Goal: Task Accomplishment & Management: Manage account settings

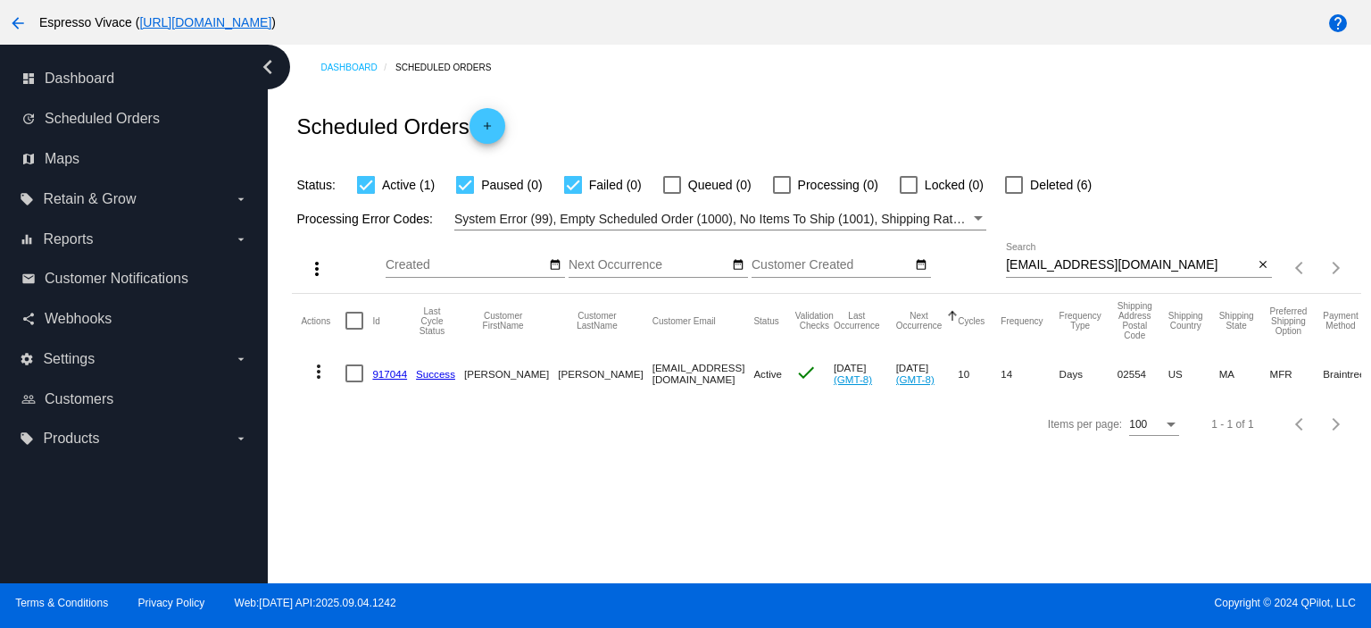
drag, startPoint x: 1135, startPoint y: 262, endPoint x: 934, endPoint y: 246, distance: 201.6
click at [935, 246] on div "more_vert Sep Jan Feb Mar [DATE]" at bounding box center [826, 261] width 1069 height 63
paste input "randyconnelly22"
type input "[EMAIL_ADDRESS][DOMAIN_NAME]"
click at [375, 371] on link "838073" at bounding box center [389, 374] width 35 height 12
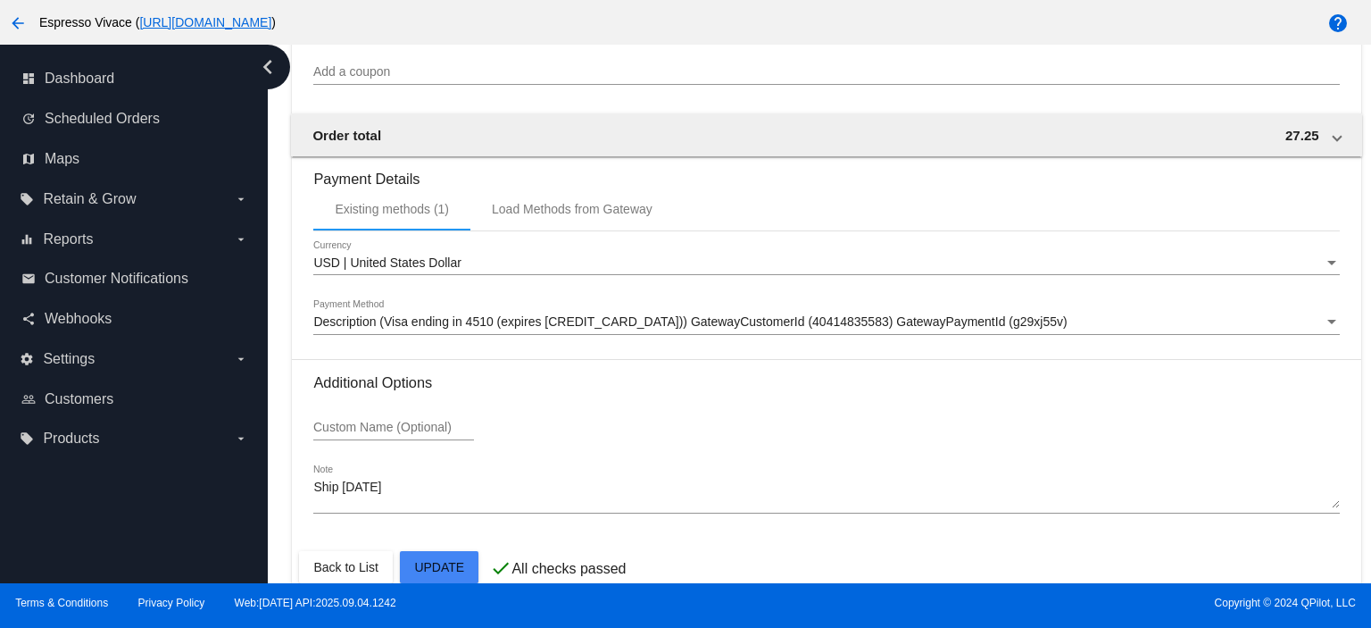
scroll to position [1696, 0]
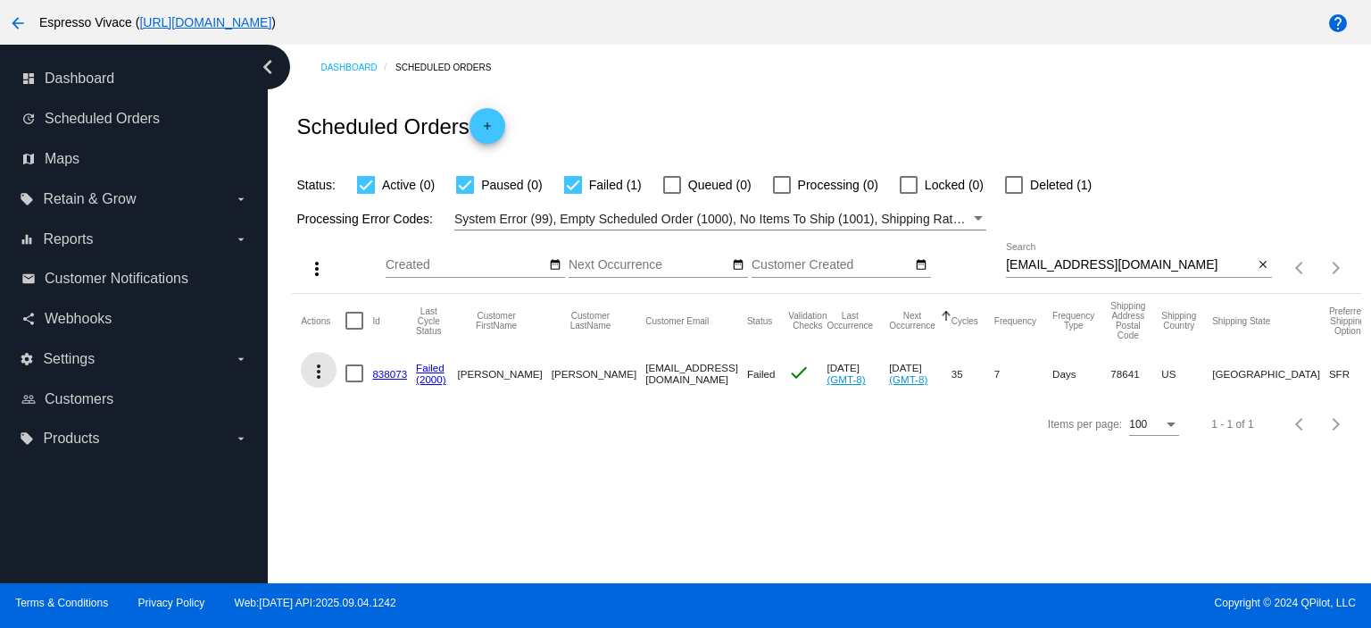
click at [319, 370] on mat-icon "more_vert" at bounding box center [318, 371] width 21 height 21
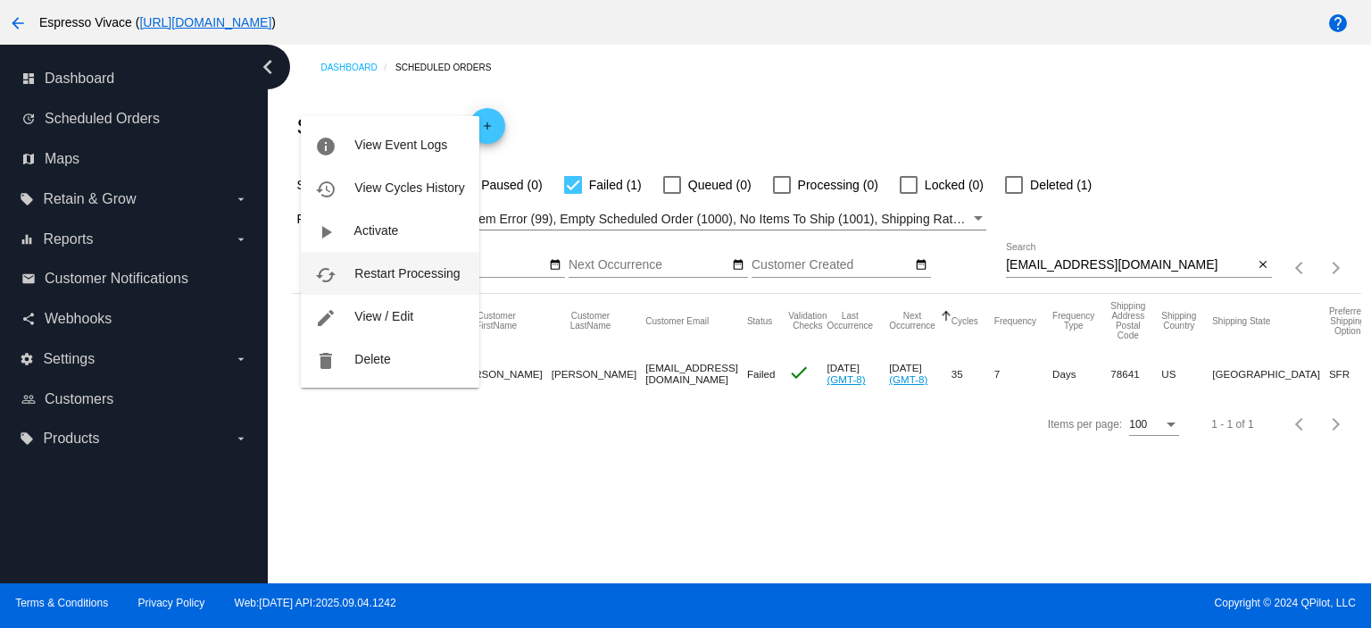
click at [389, 284] on button "cached Restart Processing" at bounding box center [390, 273] width 178 height 43
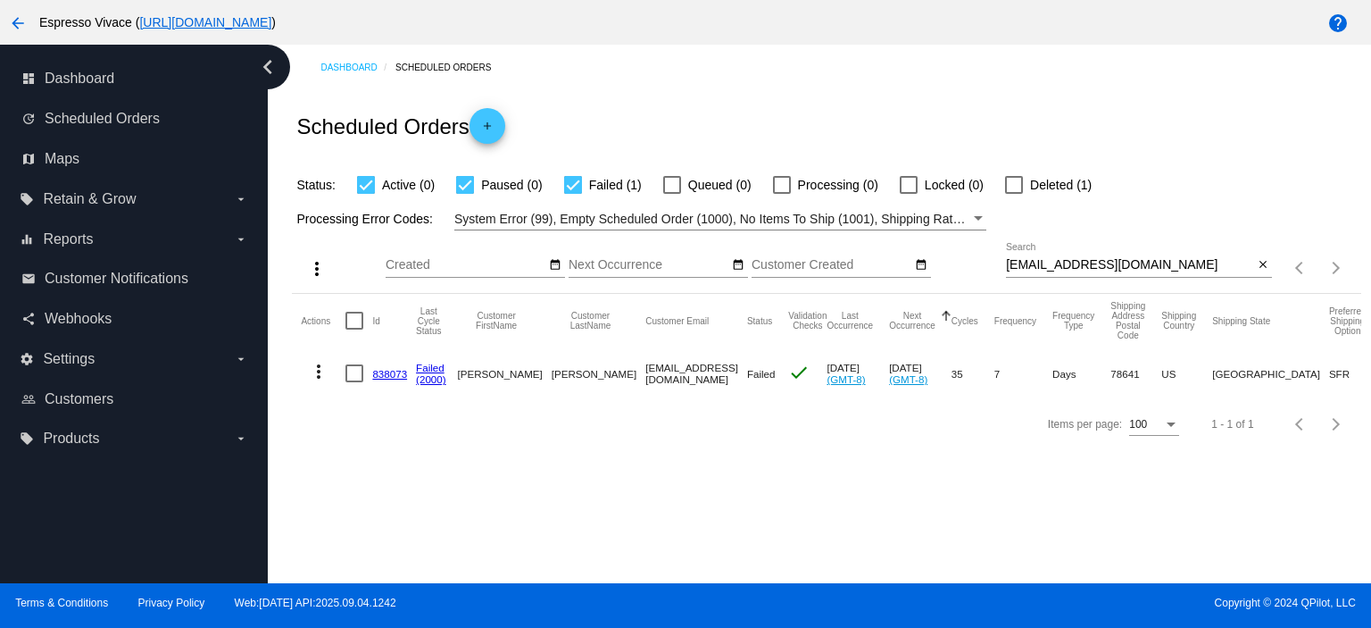
click at [393, 374] on link "838073" at bounding box center [389, 374] width 35 height 12
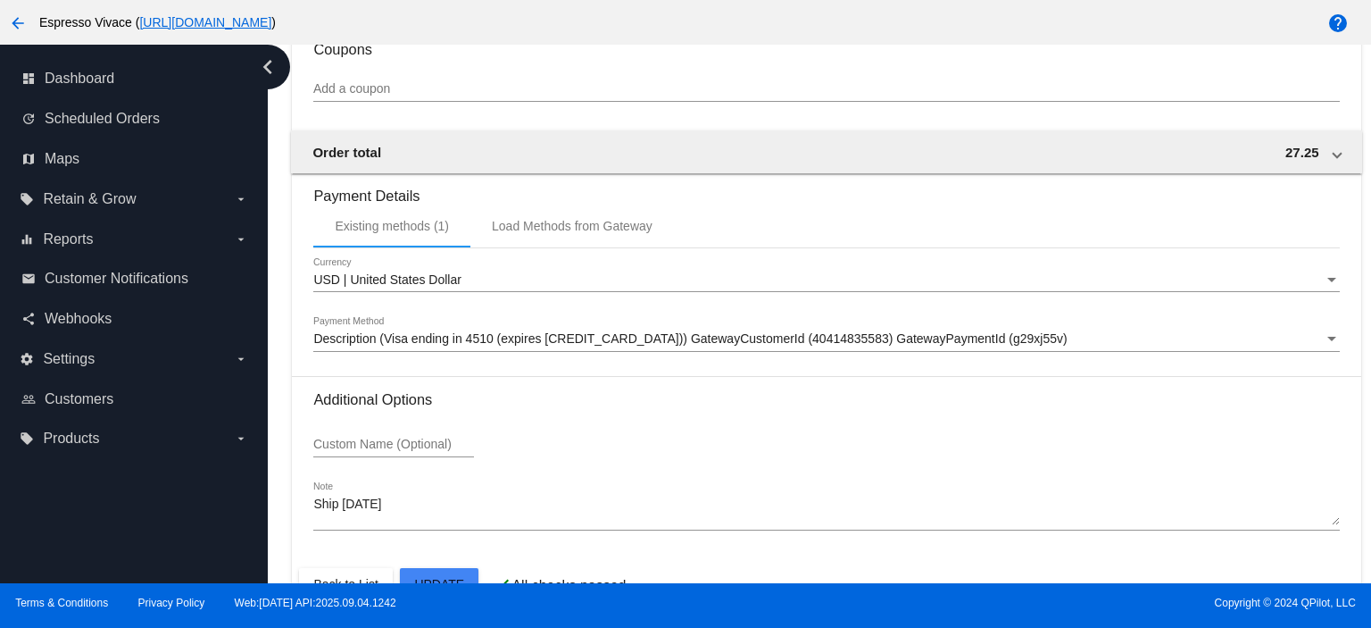
scroll to position [1714, 0]
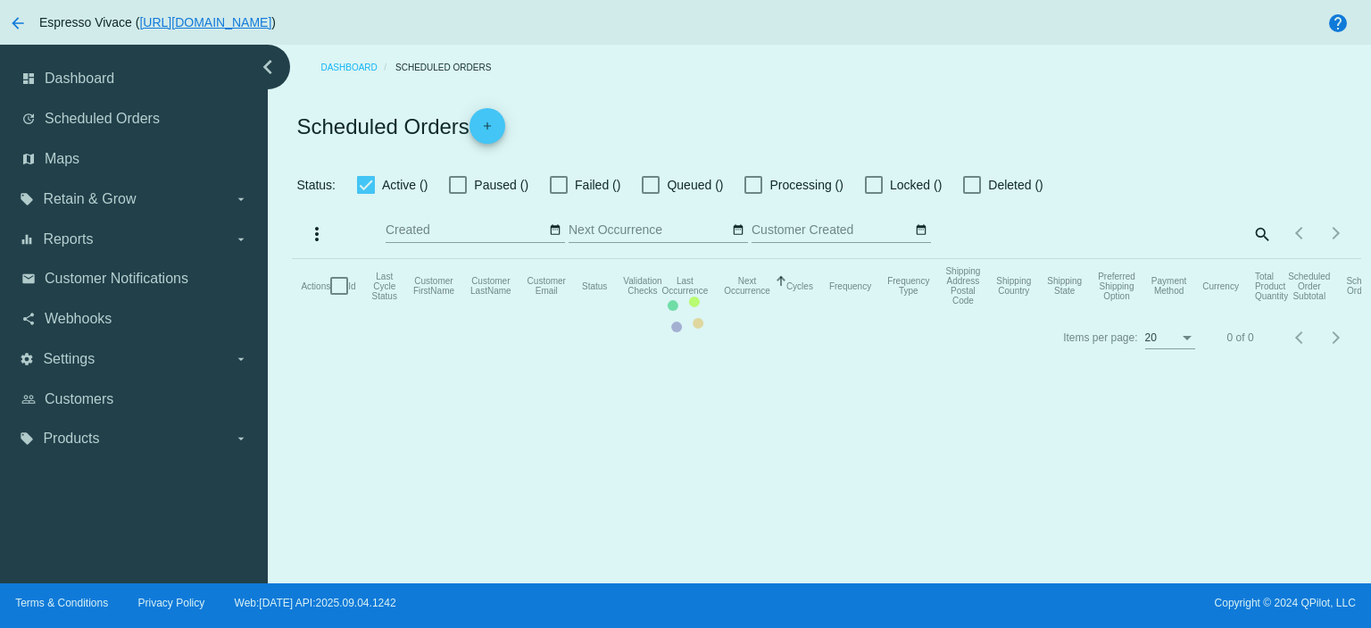
checkbox input "true"
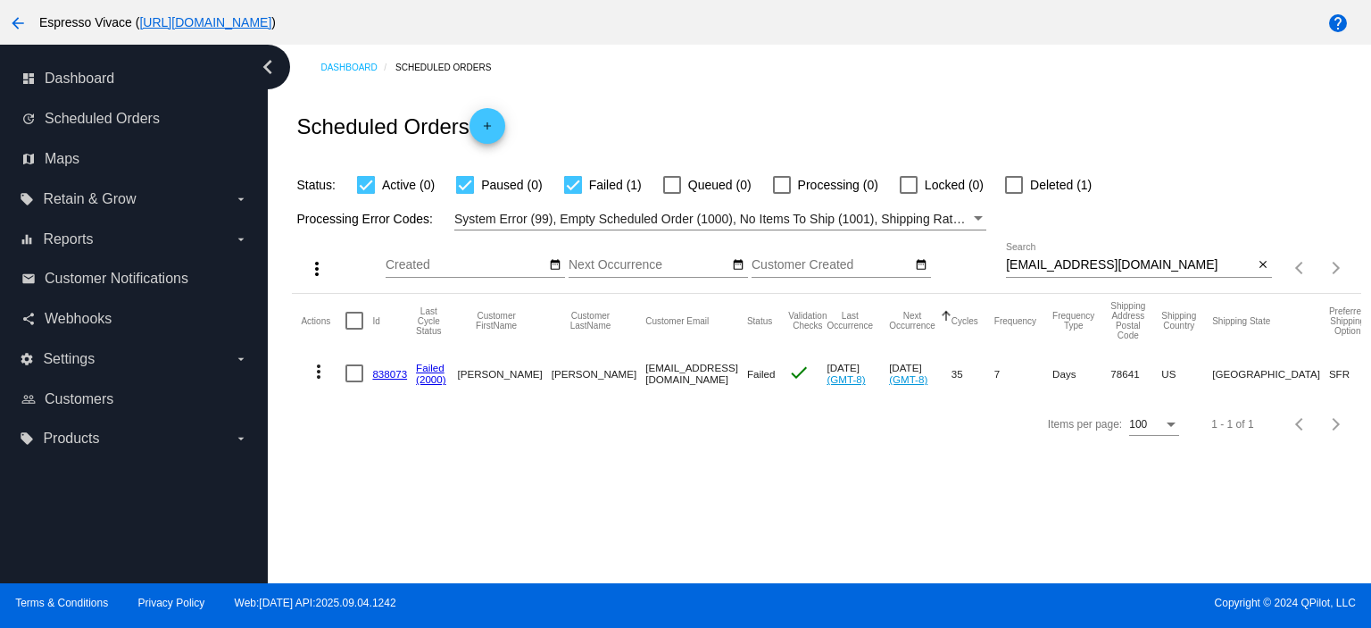
click at [315, 366] on mat-icon "more_vert" at bounding box center [318, 371] width 21 height 21
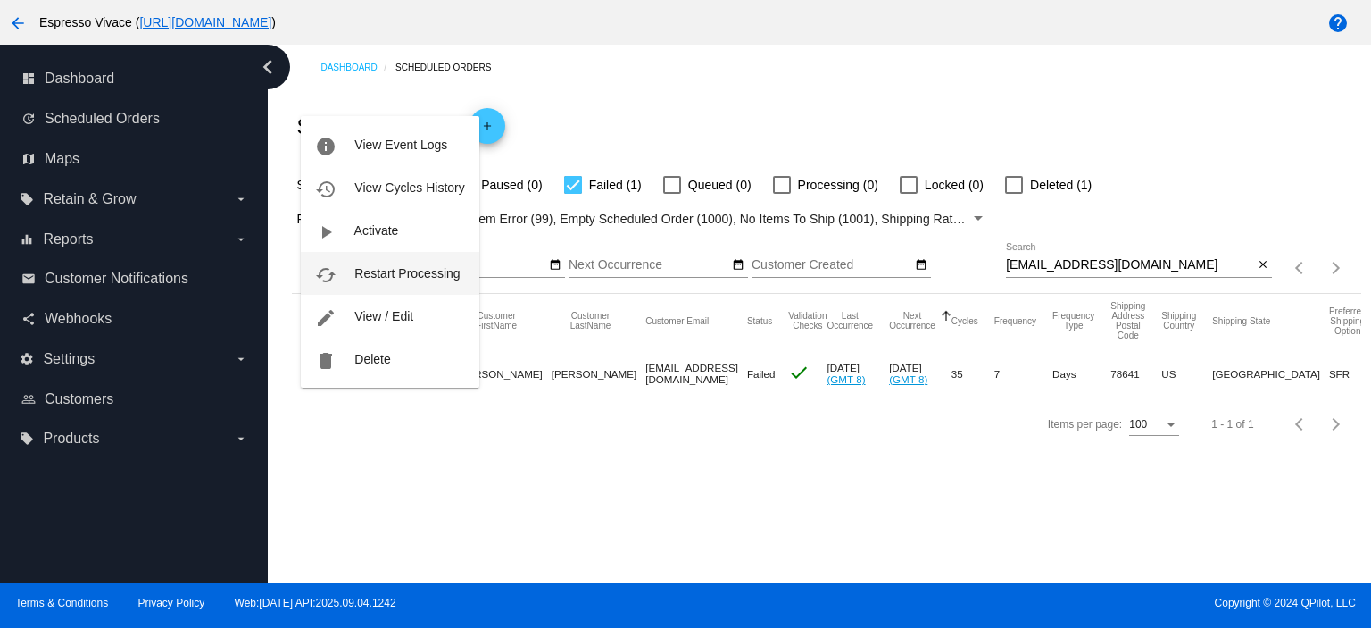
click at [371, 272] on span "Restart Processing" at bounding box center [406, 273] width 105 height 14
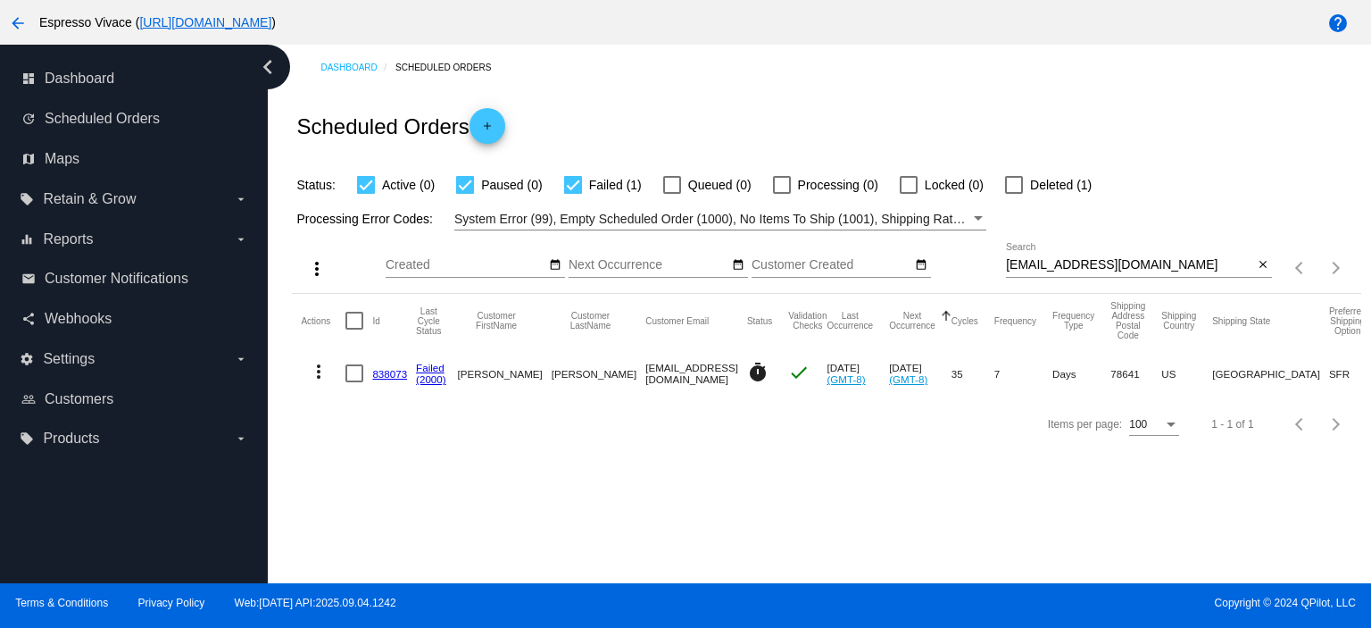
click at [739, 74] on div "Dashboard Scheduled Orders" at bounding box center [841, 68] width 1040 height 28
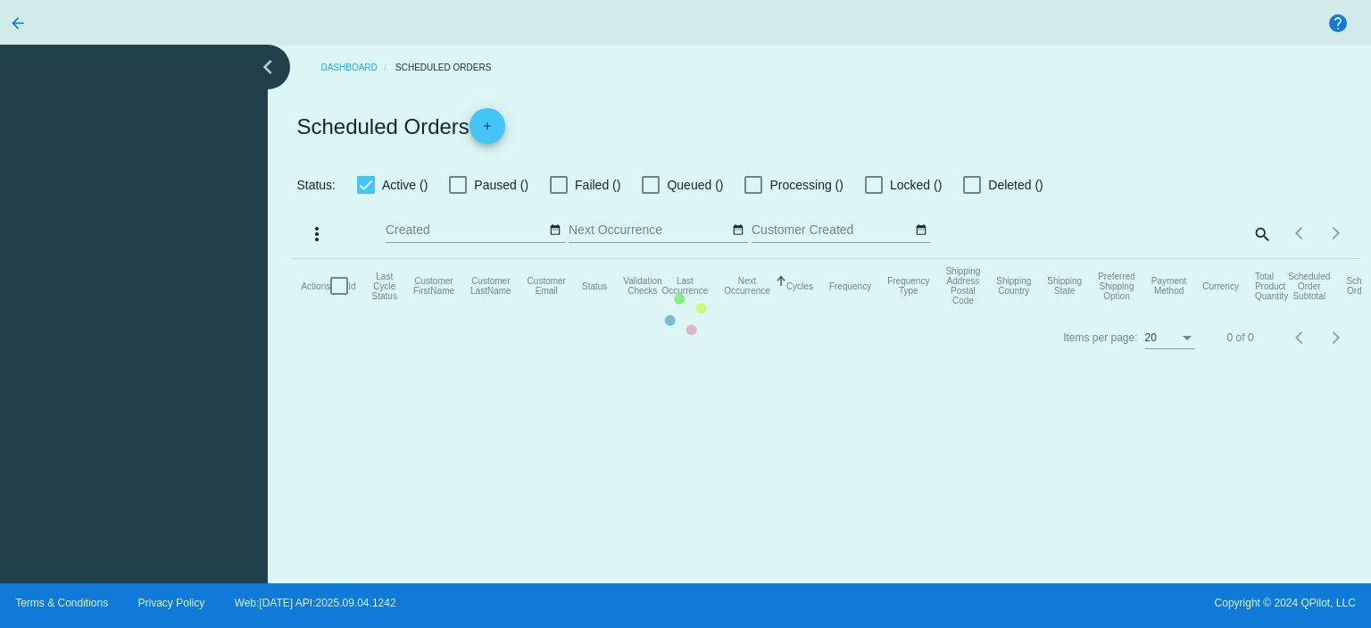
checkbox input "true"
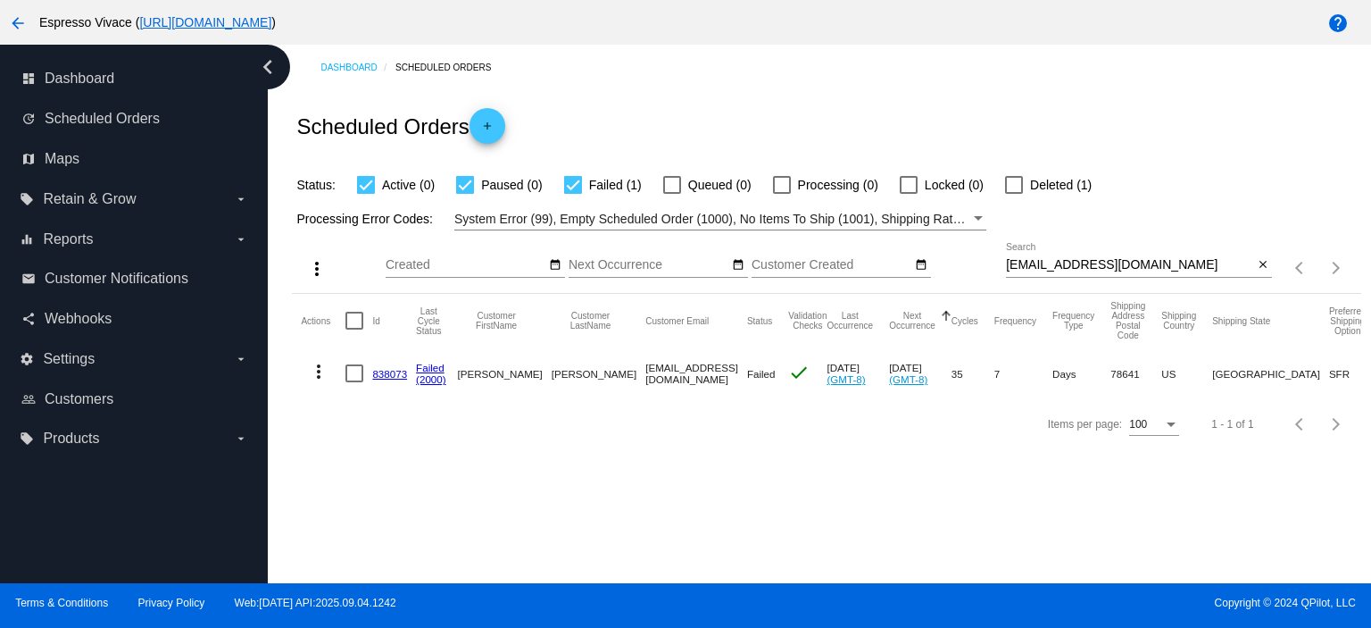
click at [382, 371] on link "838073" at bounding box center [389, 374] width 35 height 12
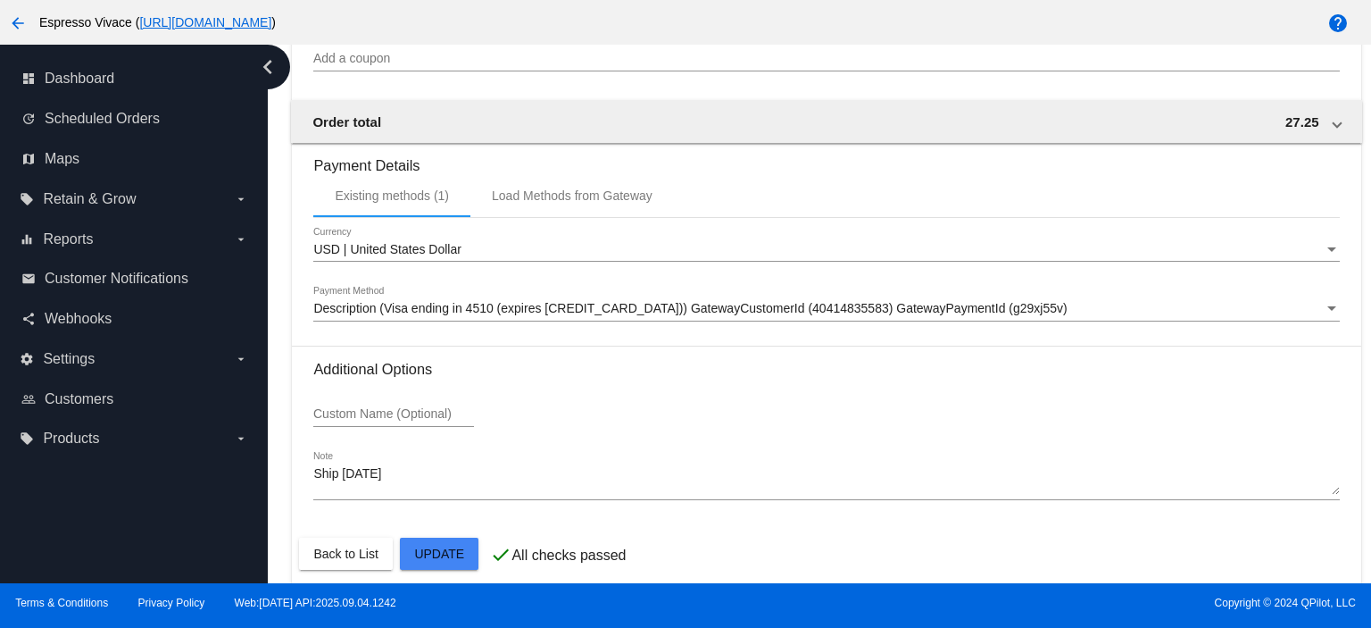
scroll to position [1696, 0]
click at [629, 309] on span "Description (Visa ending in 4510 (expires [CREDIT_CARD_DATA])) GatewayCustomerI…" at bounding box center [690, 306] width 754 height 14
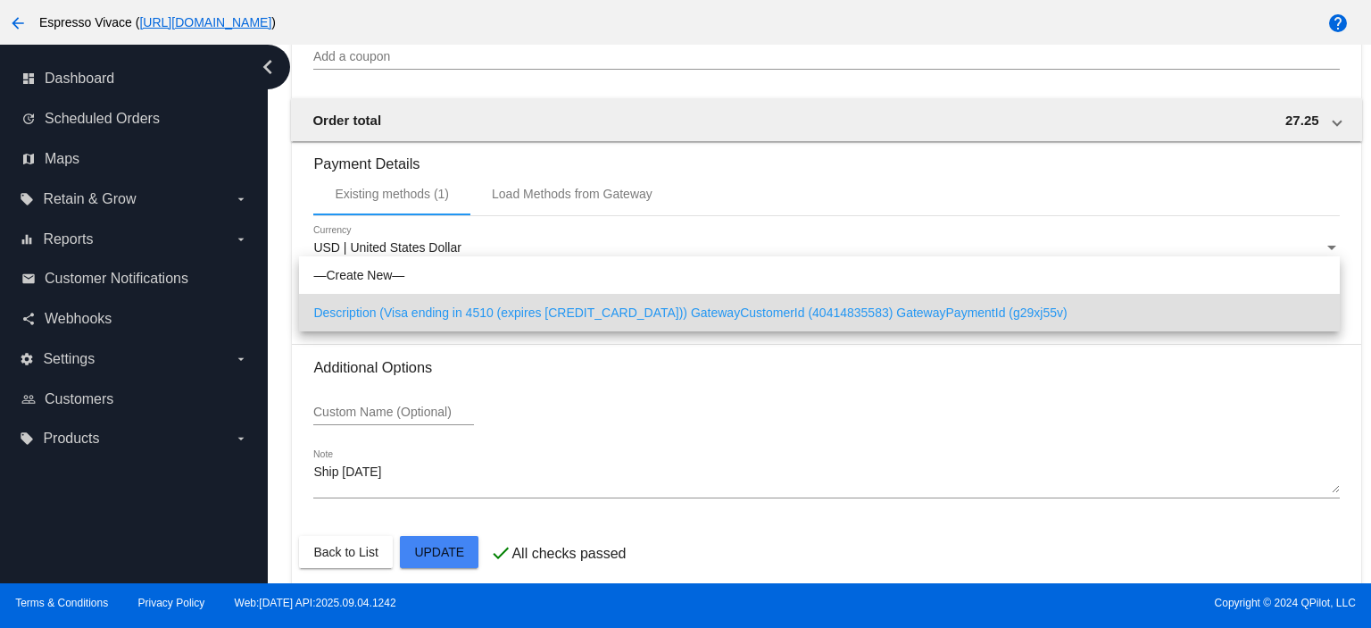
click at [619, 311] on span "Description (Visa ending in 4510 (expires [CREDIT_CARD_DATA])) GatewayCustomerI…" at bounding box center [819, 312] width 1012 height 37
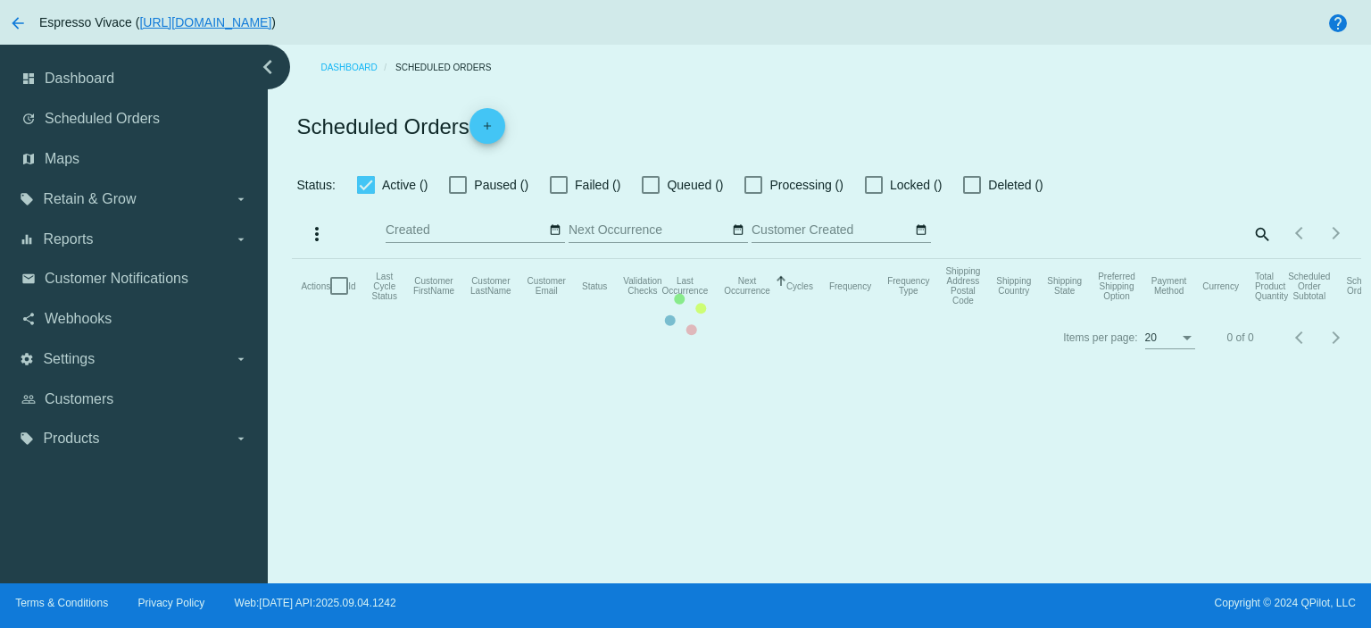
checkbox input "true"
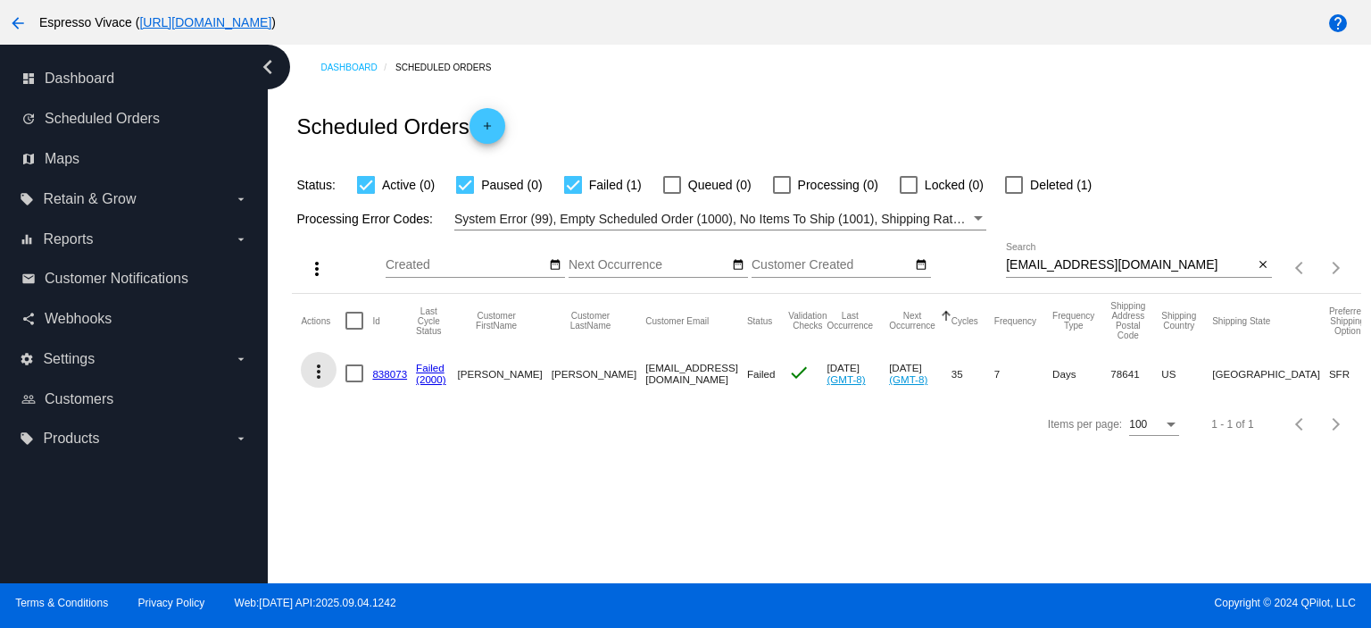
click at [312, 368] on mat-icon "more_vert" at bounding box center [318, 371] width 21 height 21
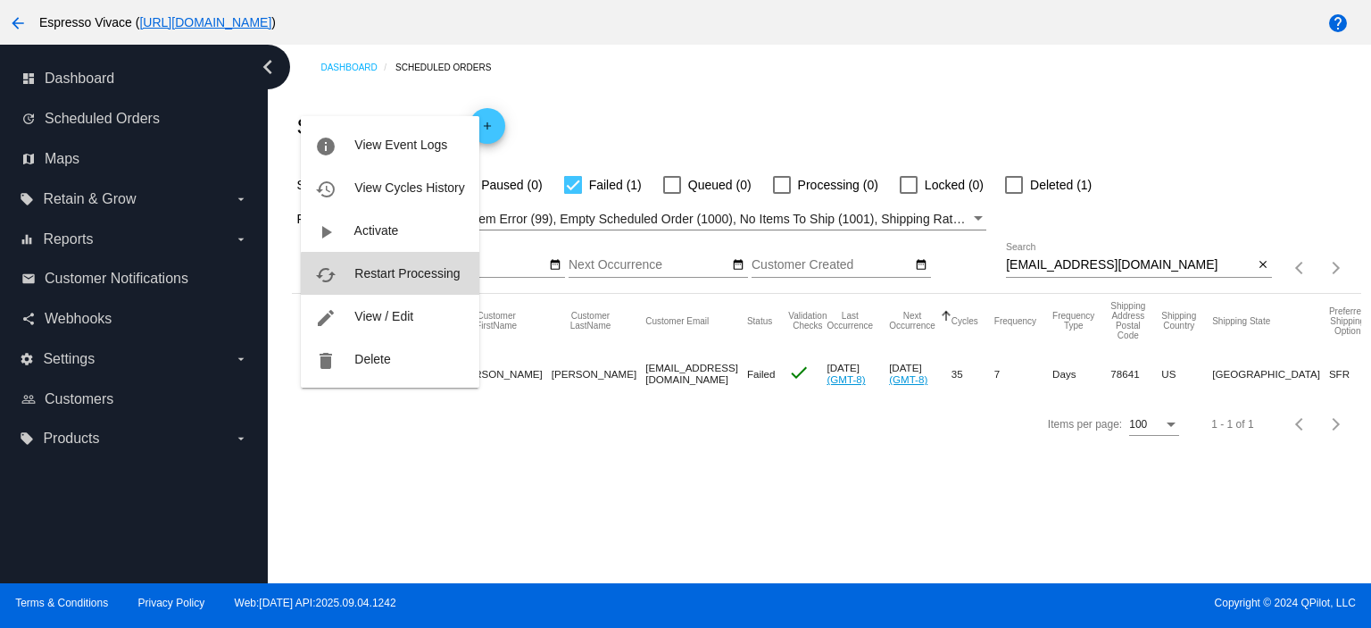
click at [411, 285] on button "cached Restart Processing" at bounding box center [390, 273] width 178 height 43
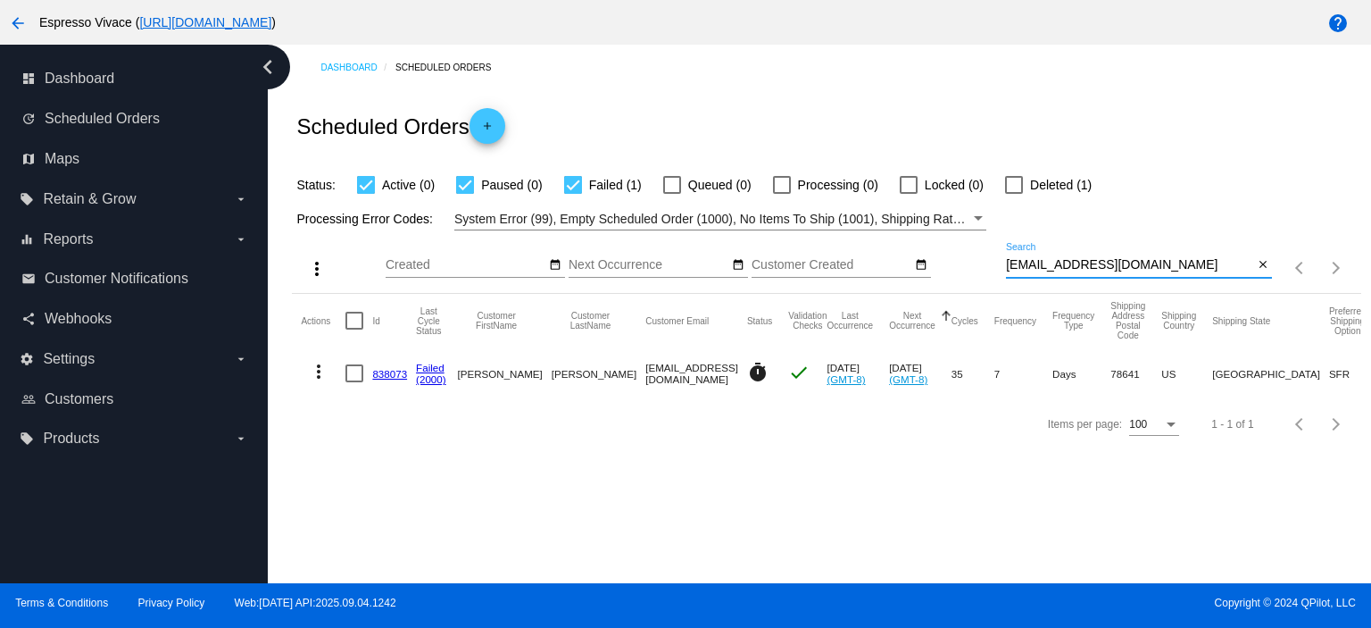
drag, startPoint x: 1180, startPoint y: 269, endPoint x: 971, endPoint y: 253, distance: 209.5
click at [971, 254] on div "more_vert Sep Jan Feb Mar [DATE]" at bounding box center [826, 261] width 1069 height 63
paste input "heatherconnelly"
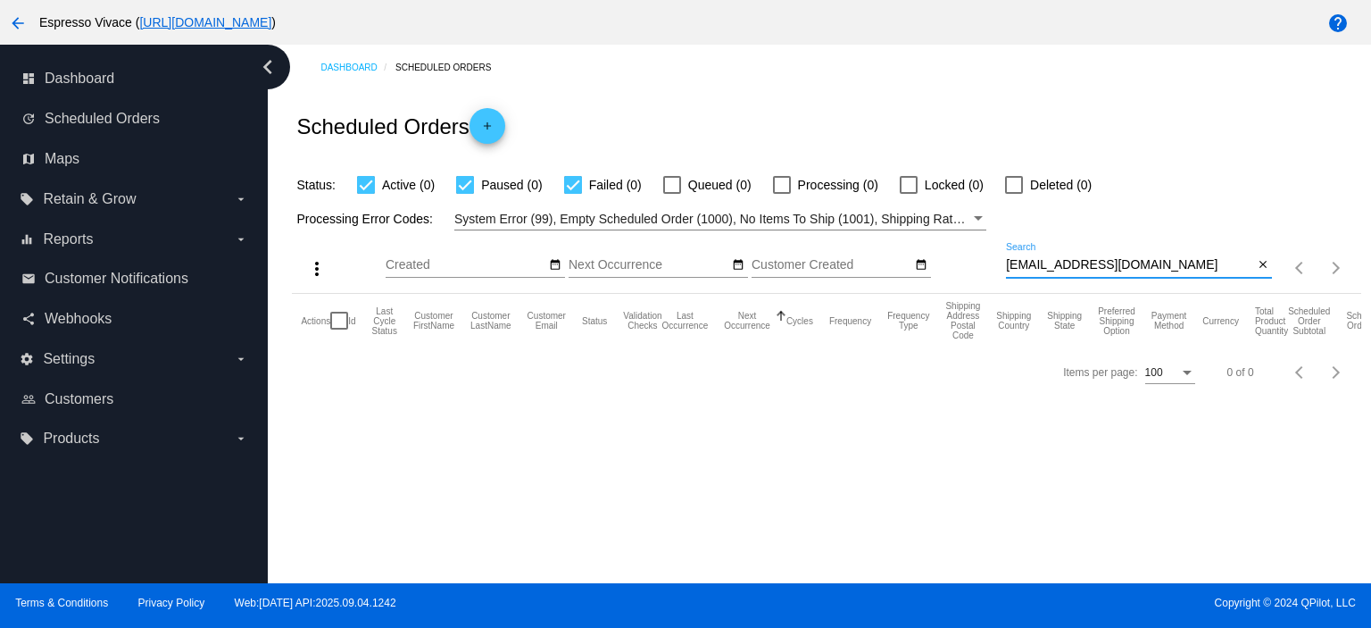
drag, startPoint x: 1215, startPoint y: 264, endPoint x: 850, endPoint y: 263, distance: 365.2
click at [850, 263] on div "more_vert Sep Jan Feb Mar [DATE]" at bounding box center [826, 261] width 1069 height 63
paste input "[EMAIL_ADDRESS][DOMAIN_NAME]"
click at [1193, 267] on input "[EMAIL_ADDRESS][DOMAIN_NAME]" at bounding box center [1129, 265] width 247 height 14
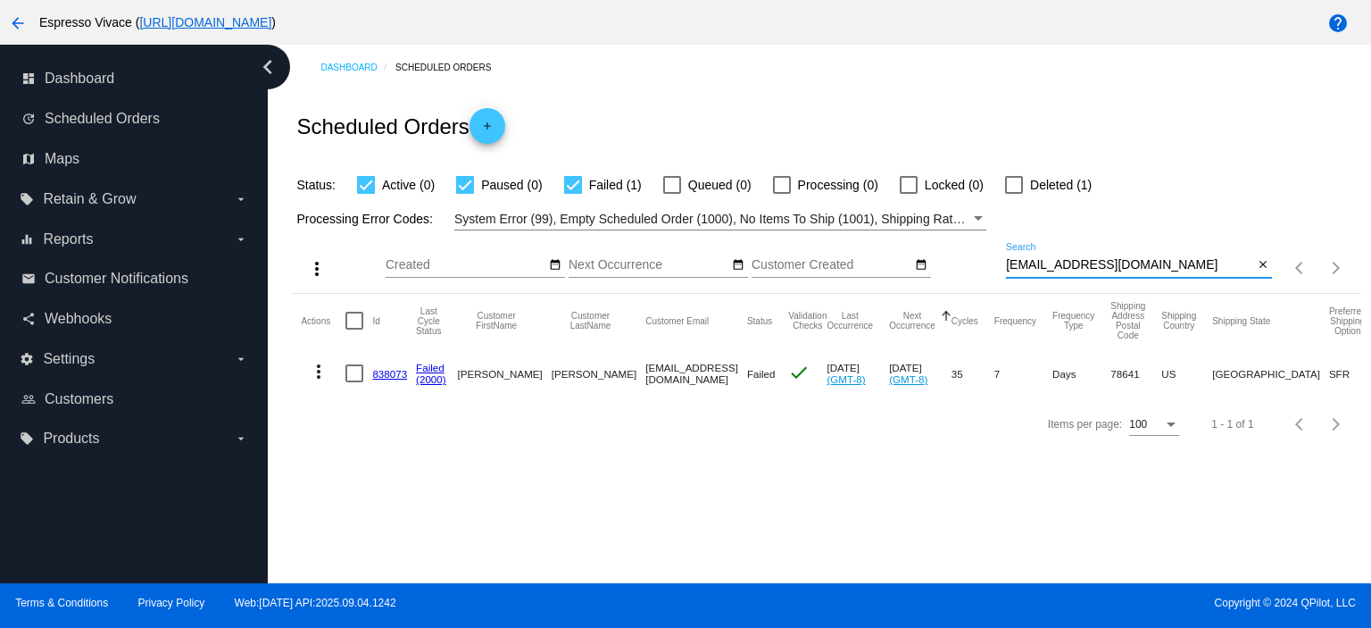
type input "[EMAIL_ADDRESS][DOMAIN_NAME]"
click at [389, 379] on link "838073" at bounding box center [389, 374] width 35 height 12
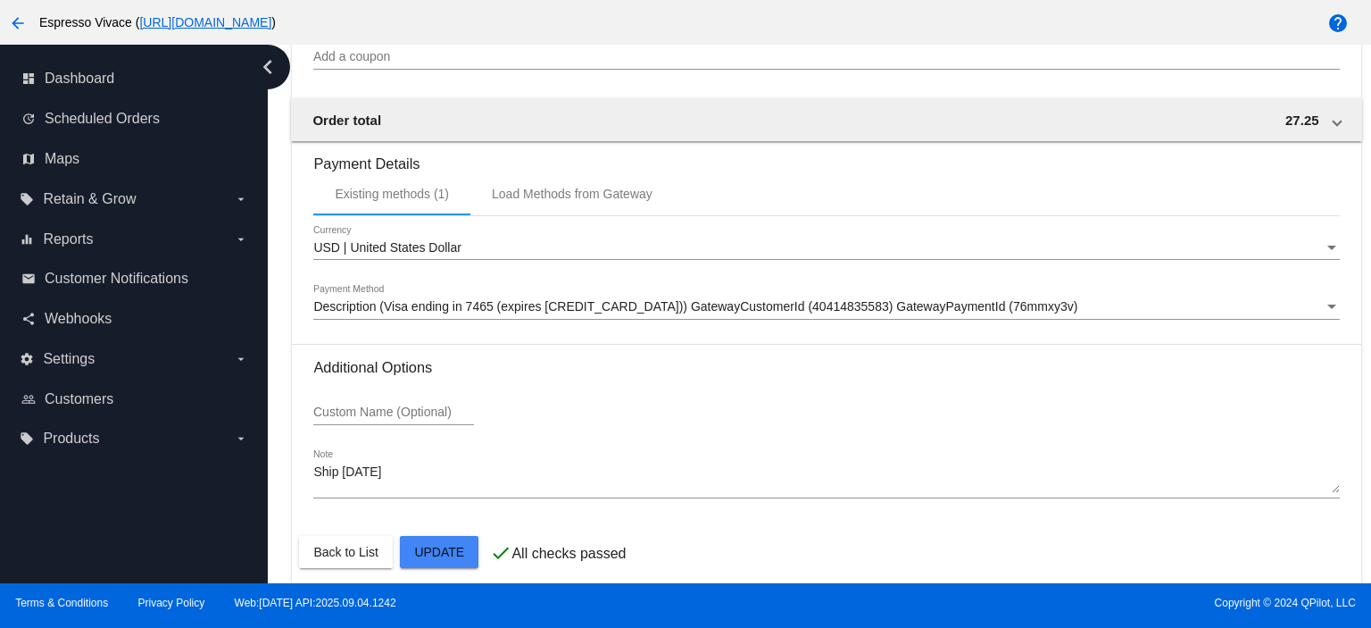
scroll to position [1714, 0]
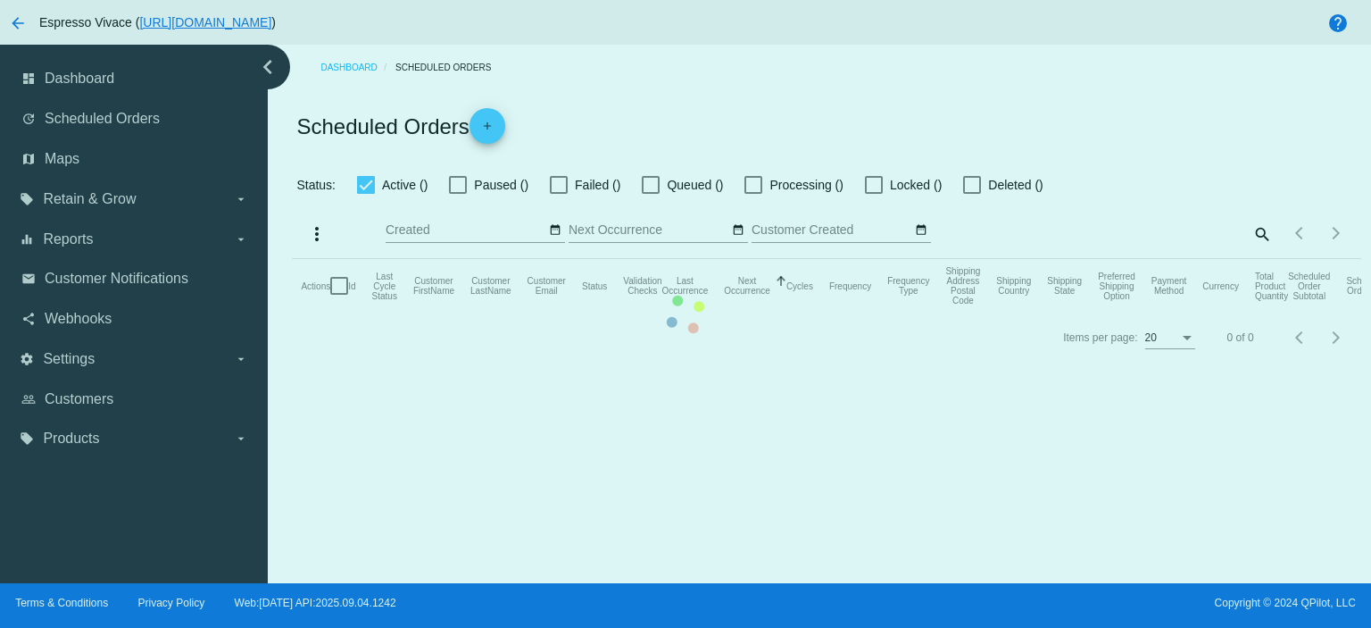
checkbox input "true"
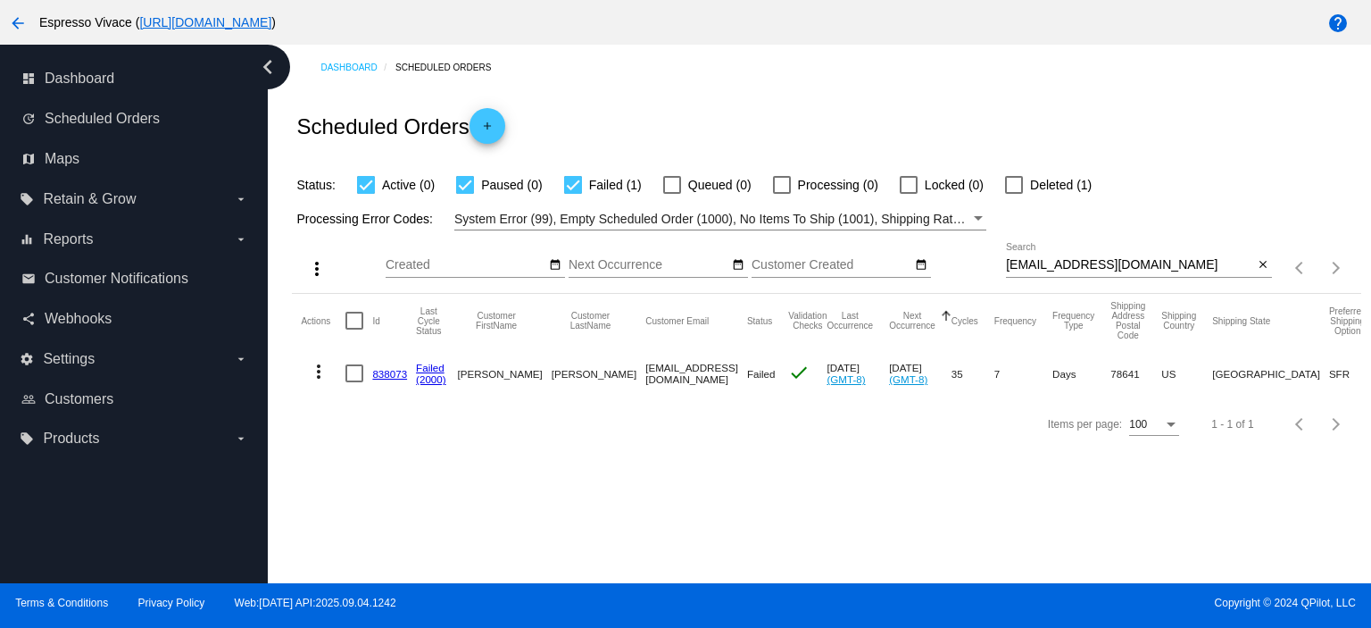
click at [322, 370] on mat-icon "more_vert" at bounding box center [318, 371] width 21 height 21
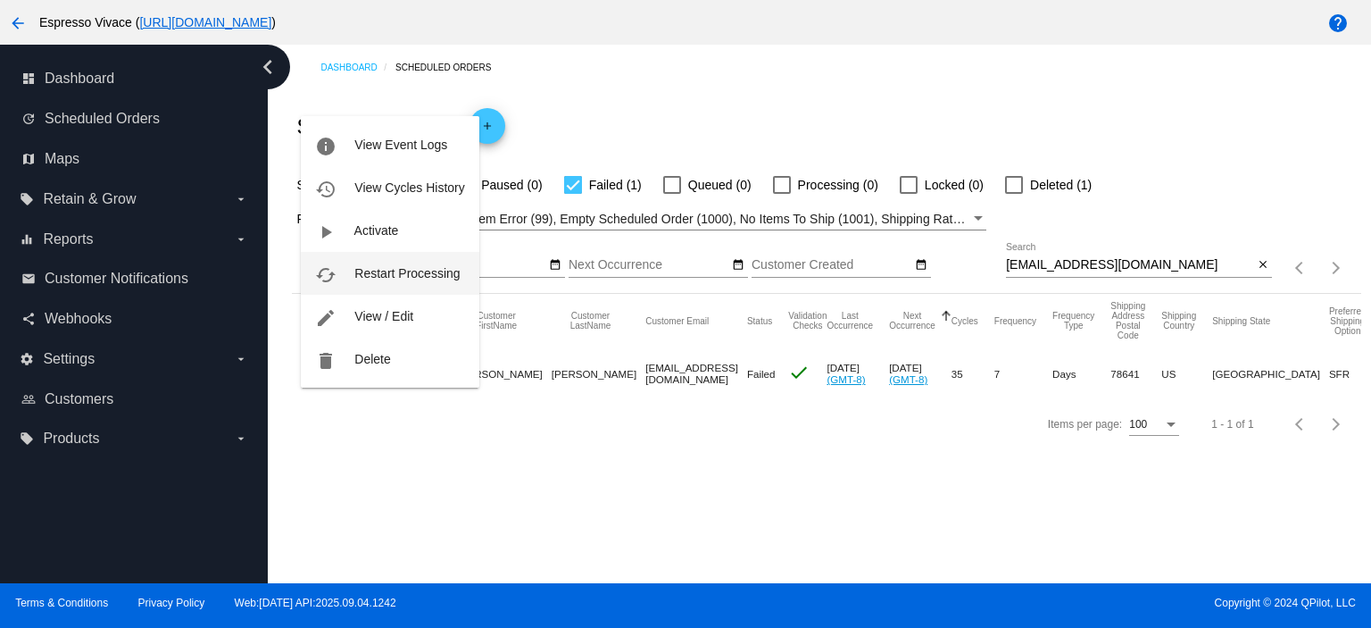
click at [392, 278] on span "Restart Processing" at bounding box center [406, 273] width 105 height 14
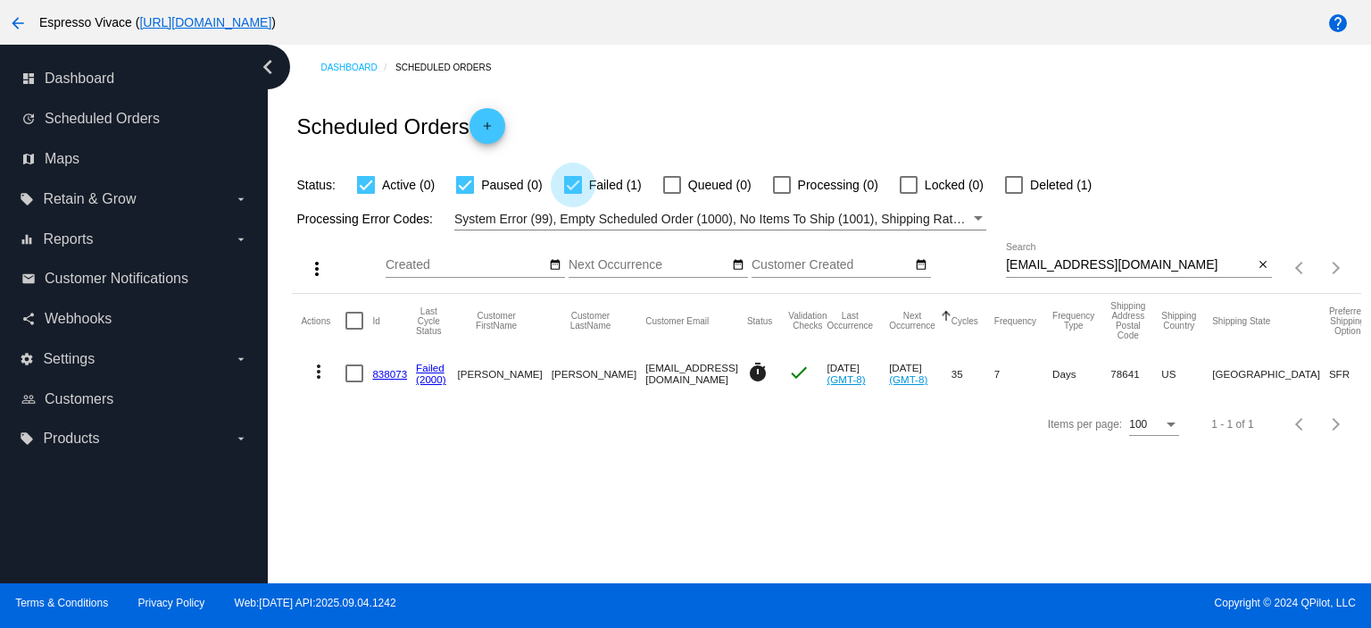
click at [571, 181] on div at bounding box center [573, 185] width 18 height 18
click at [572, 194] on input "Failed (1)" at bounding box center [572, 194] width 1 height 1
checkbox input "false"
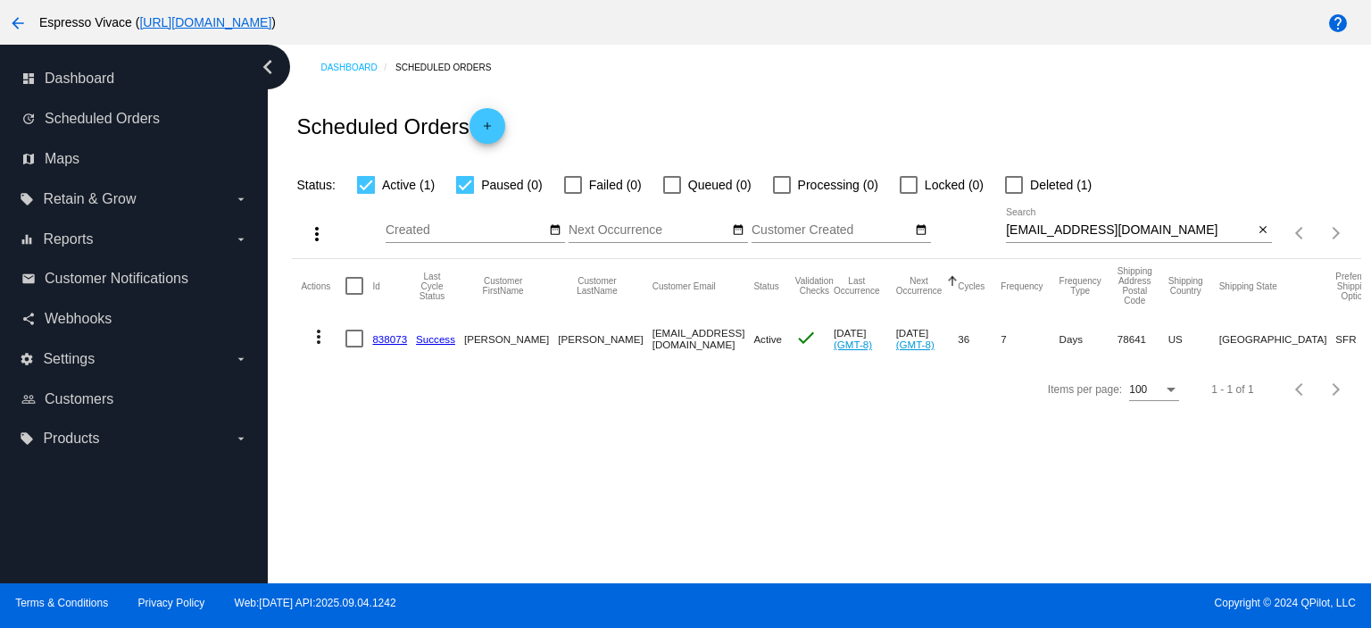
click at [466, 183] on div at bounding box center [465, 185] width 18 height 18
click at [465, 194] on input "Paused (0)" at bounding box center [464, 194] width 1 height 1
checkbox input "false"
click at [1264, 232] on mat-icon "close" at bounding box center [1263, 230] width 12 height 14
